Goal: Task Accomplishment & Management: Use online tool/utility

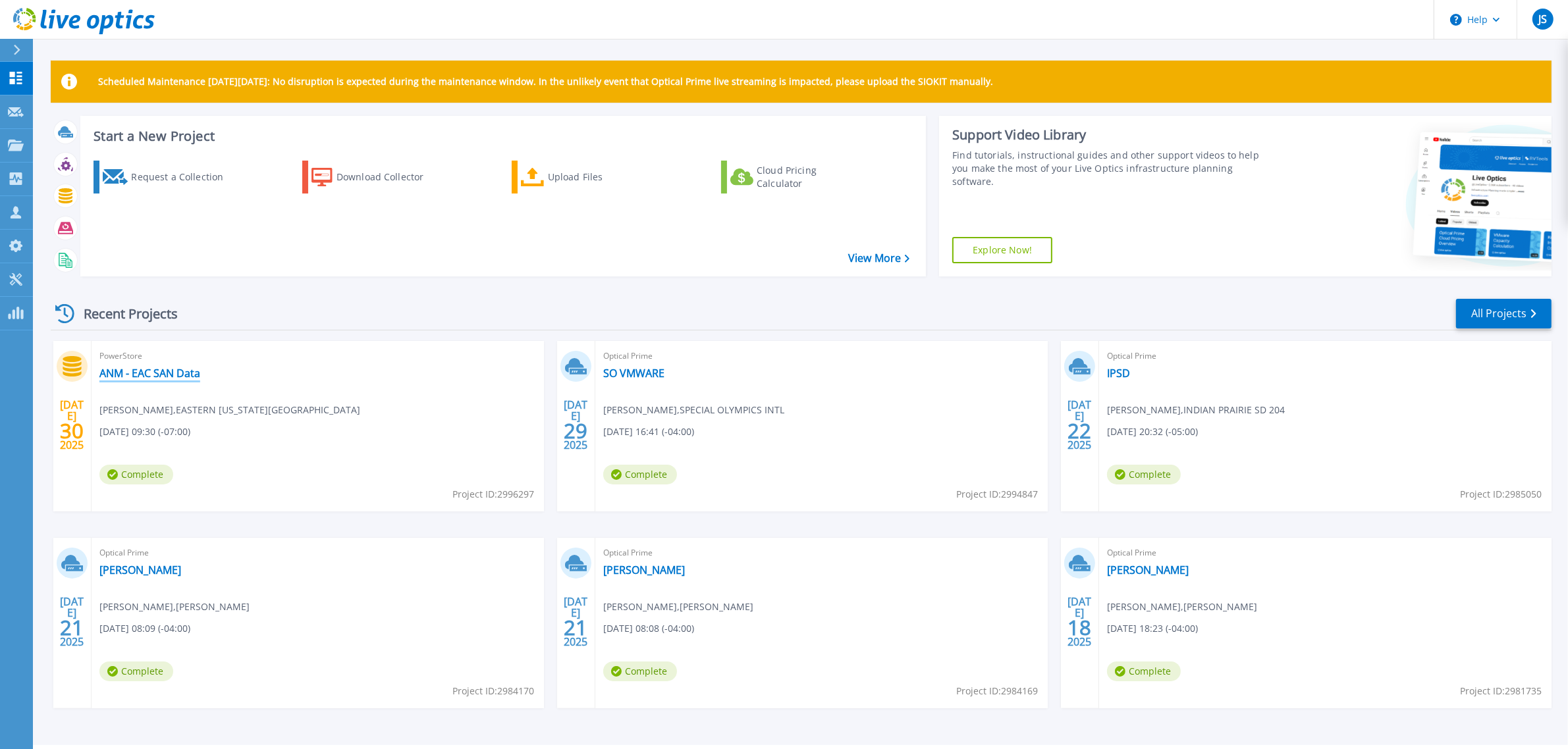
click at [141, 370] on link "ANM - EAC SAN Data" at bounding box center [150, 373] width 101 height 13
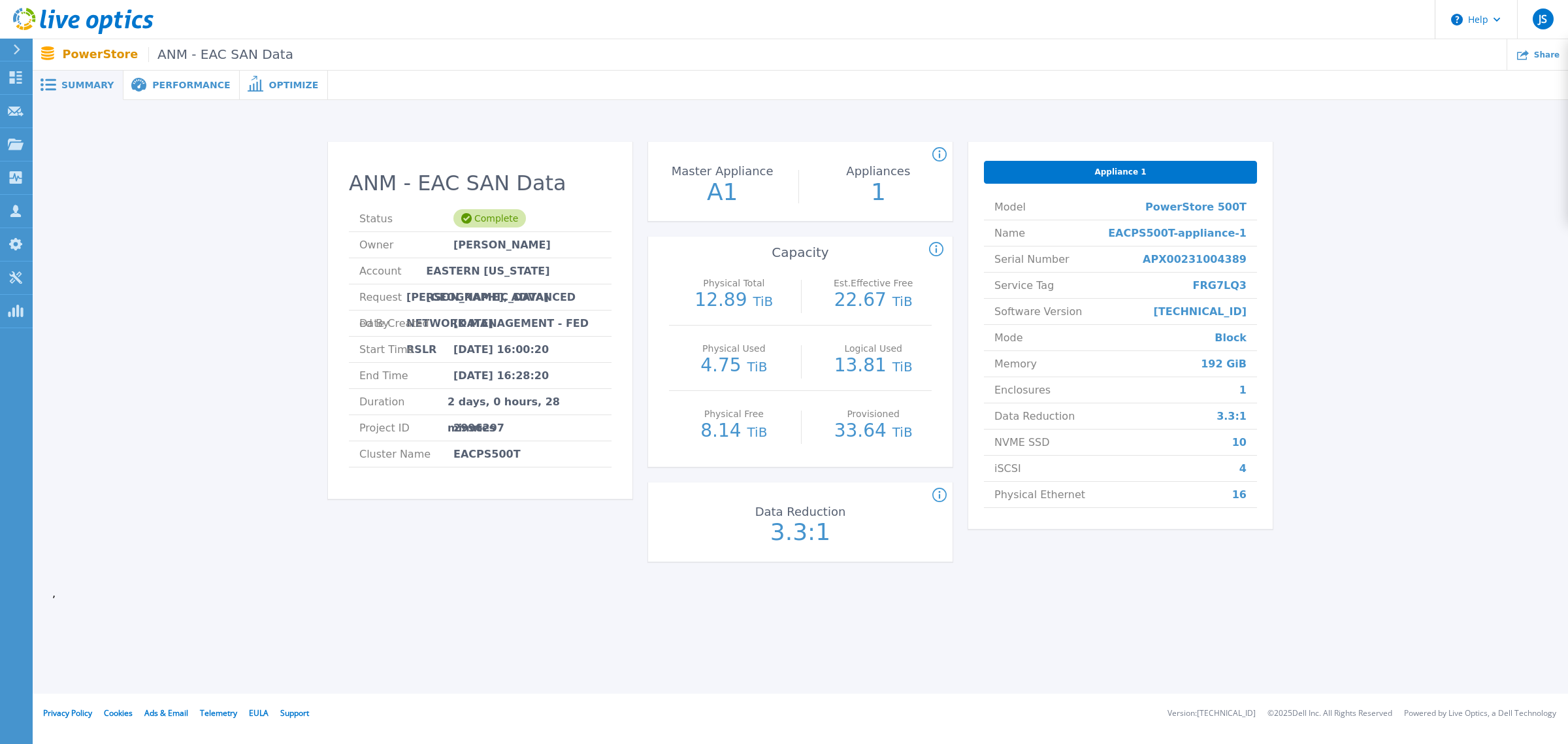
click at [178, 80] on span "Performance" at bounding box center [191, 85] width 78 height 9
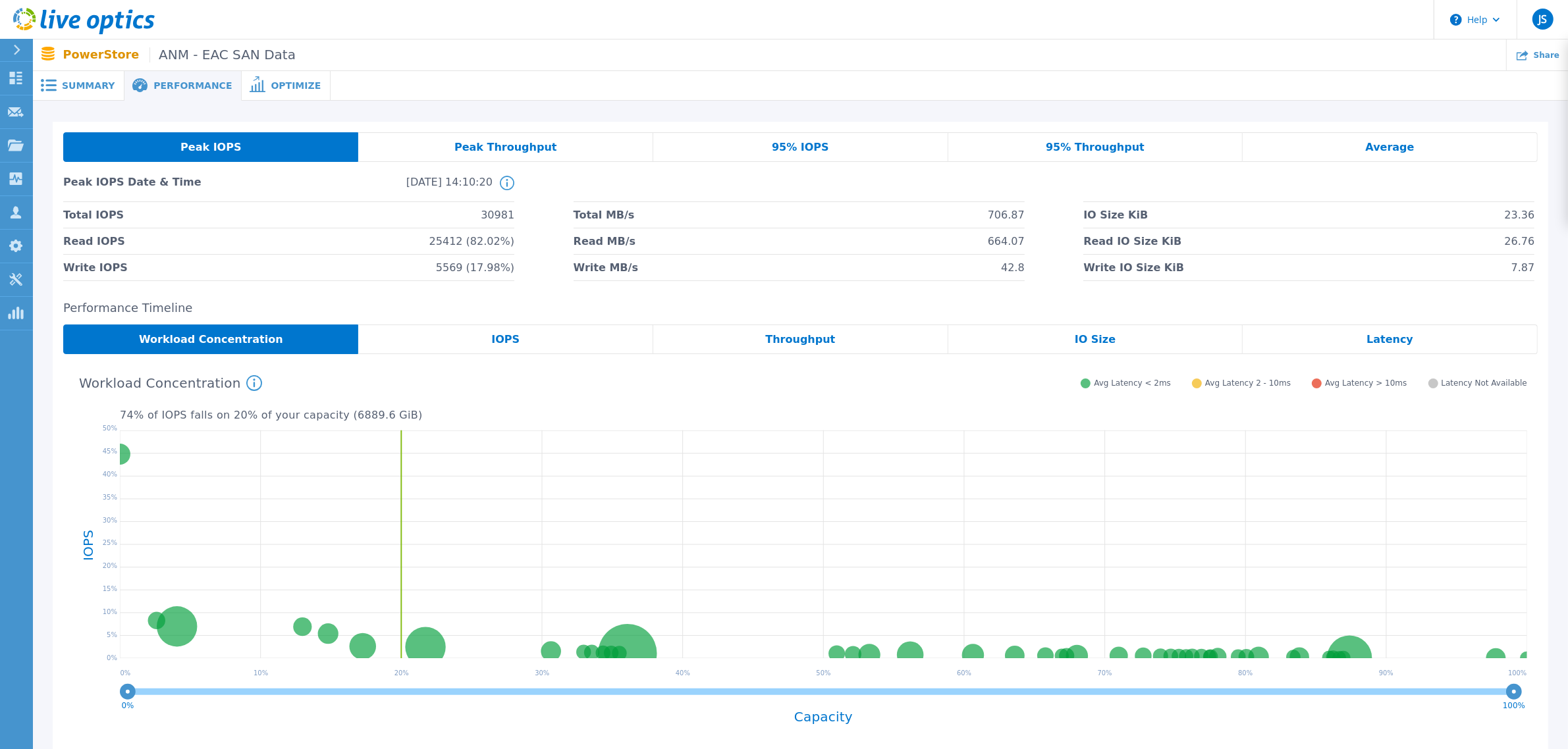
click at [271, 81] on span "Optimize" at bounding box center [296, 85] width 50 height 9
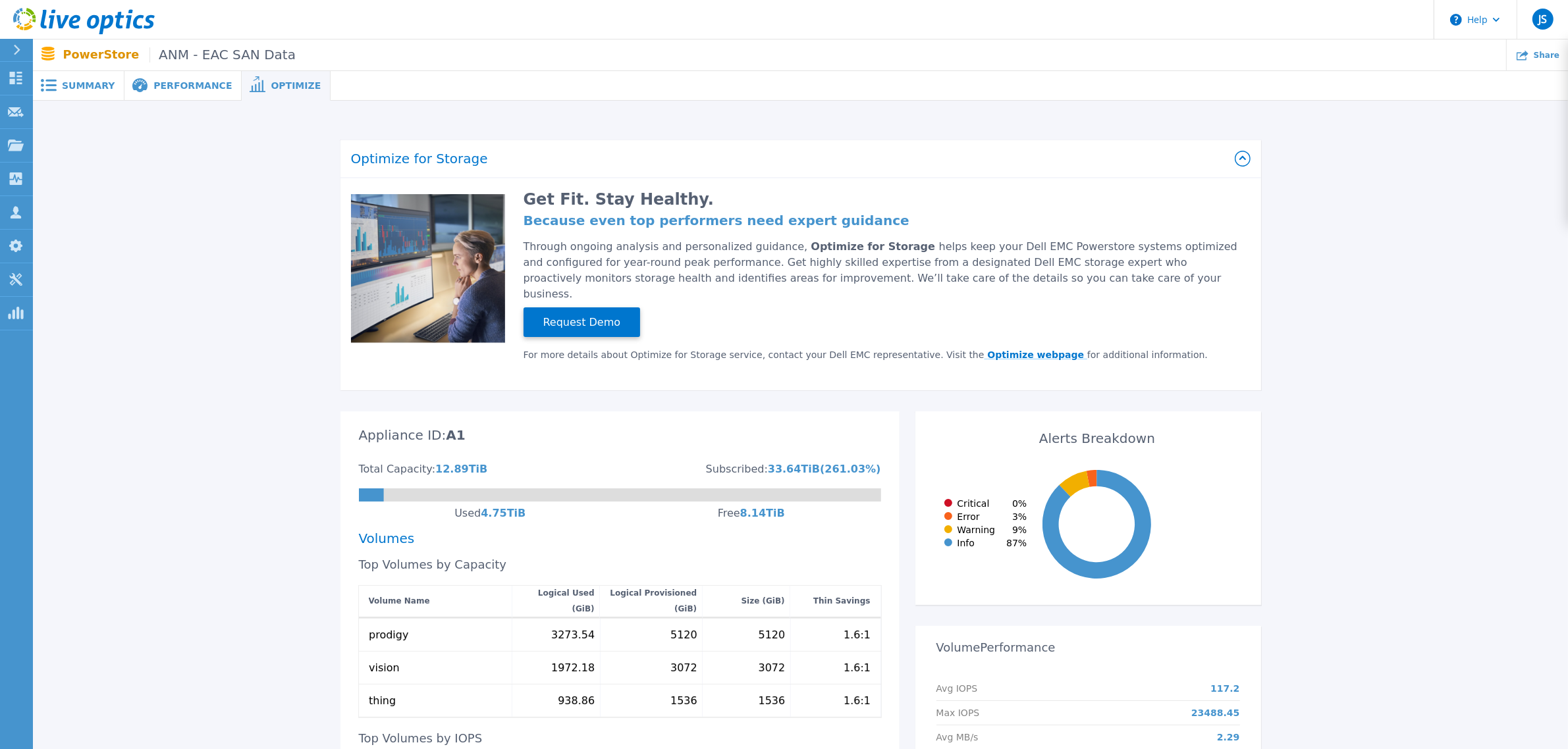
click at [985, 349] on link "Optimize webpage" at bounding box center [1036, 354] width 103 height 10
